Goal: Task Accomplishment & Management: Use online tool/utility

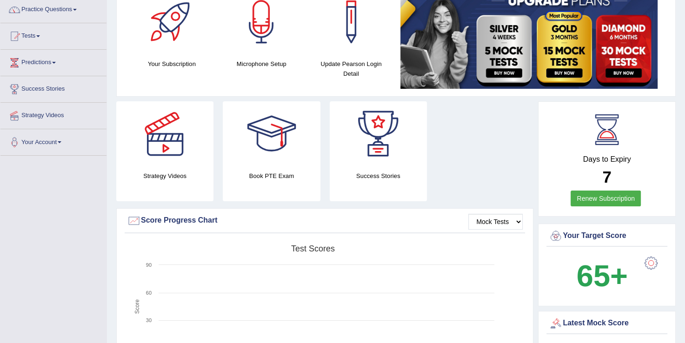
scroll to position [74, 0]
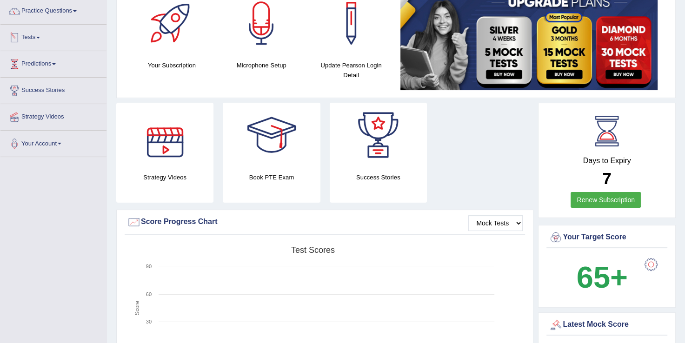
click at [40, 33] on link "Tests" at bounding box center [53, 36] width 106 height 23
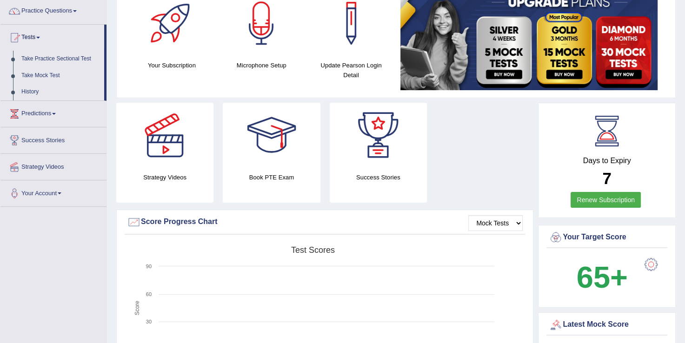
click at [40, 74] on link "Take Mock Test" at bounding box center [60, 75] width 87 height 17
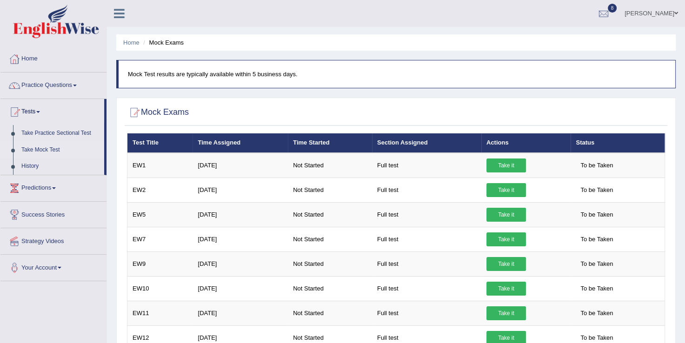
click at [119, 11] on icon at bounding box center [119, 13] width 11 height 12
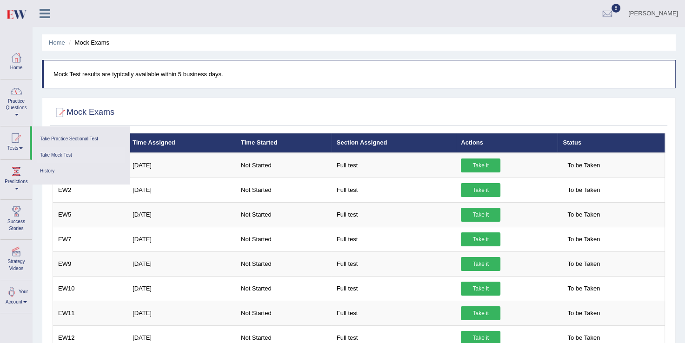
click at [15, 101] on link "Practice Questions" at bounding box center [16, 101] width 32 height 44
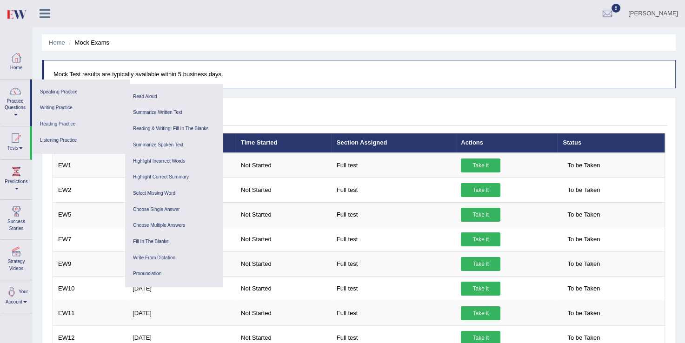
click at [15, 101] on link "Practice Questions" at bounding box center [14, 101] width 29 height 44
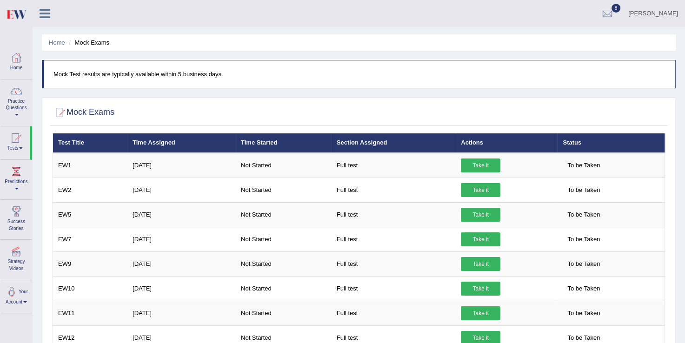
click at [15, 101] on link "Practice Questions" at bounding box center [16, 101] width 32 height 44
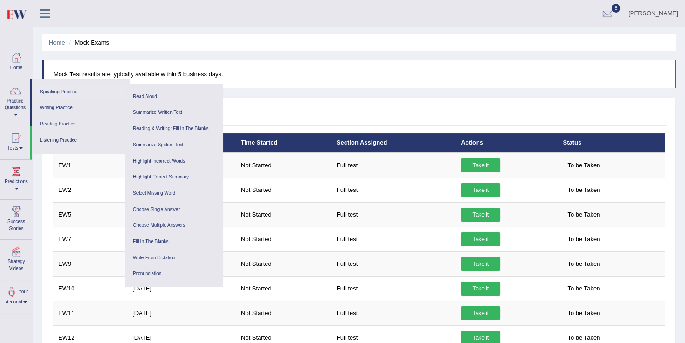
click at [67, 87] on link "Speaking Practice" at bounding box center [81, 92] width 88 height 16
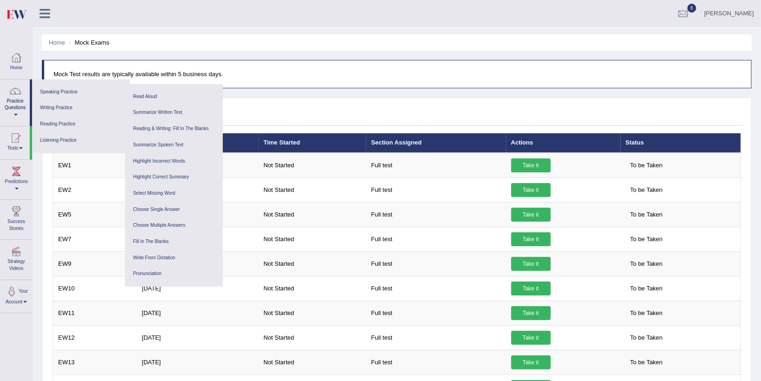
drag, startPoint x: 690, startPoint y: 0, endPoint x: 262, endPoint y: 72, distance: 434.2
click at [262, 72] on p "Mock Test results are typically available within 5 business days." at bounding box center [397, 74] width 688 height 9
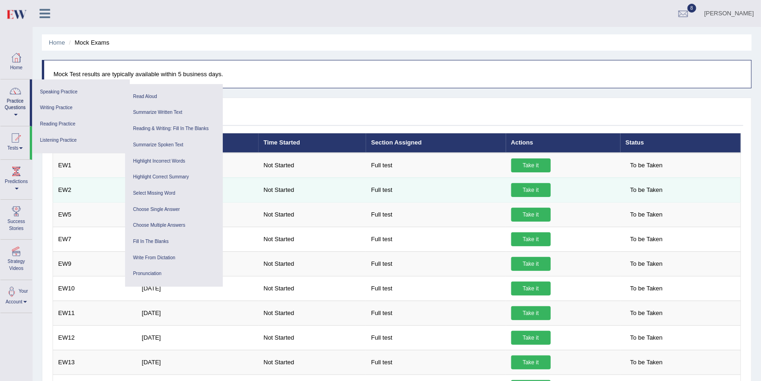
click at [79, 180] on td "EW2" at bounding box center [95, 190] width 84 height 25
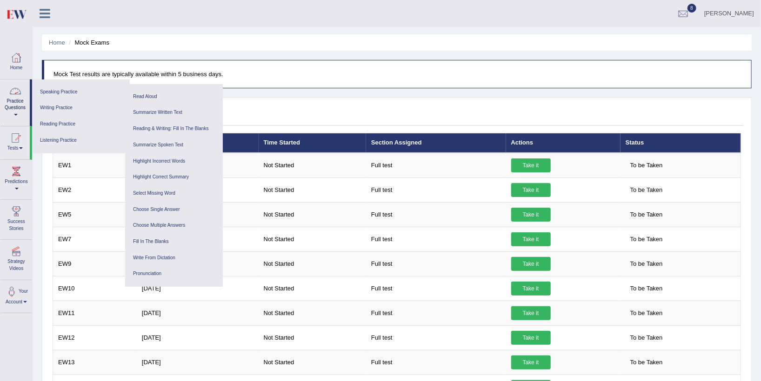
click at [303, 82] on blockquote "Mock Test results are typically available within 5 business days." at bounding box center [396, 74] width 709 height 28
click at [684, 9] on div at bounding box center [683, 14] width 14 height 14
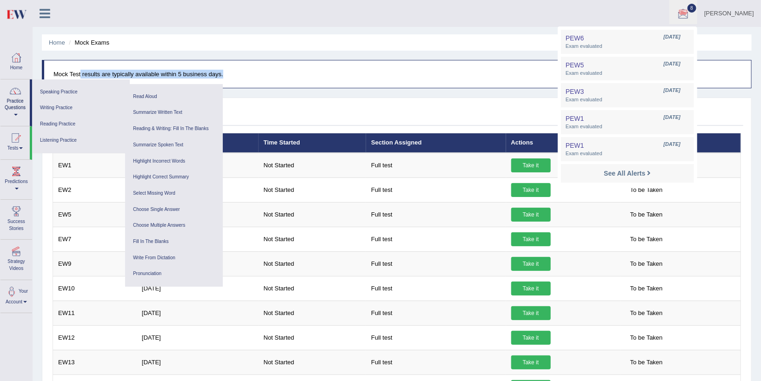
click at [510, 62] on blockquote "Mock Test results are typically available within 5 business days." at bounding box center [396, 74] width 709 height 28
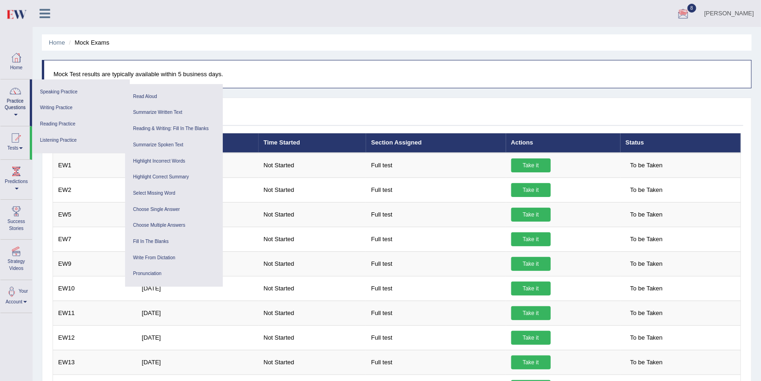
click at [43, 13] on icon at bounding box center [45, 13] width 11 height 12
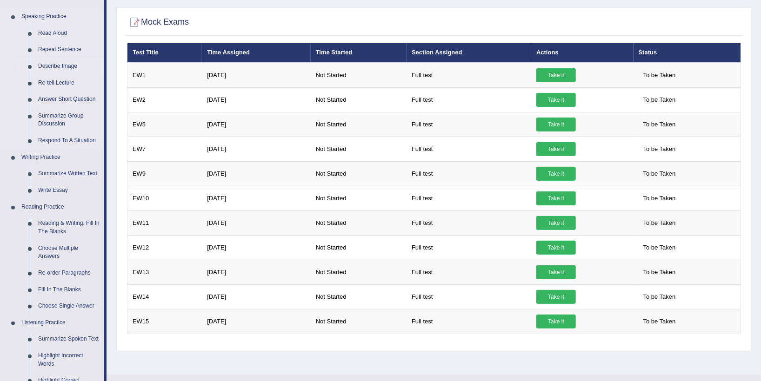
scroll to position [91, 0]
